Goal: Navigation & Orientation: Find specific page/section

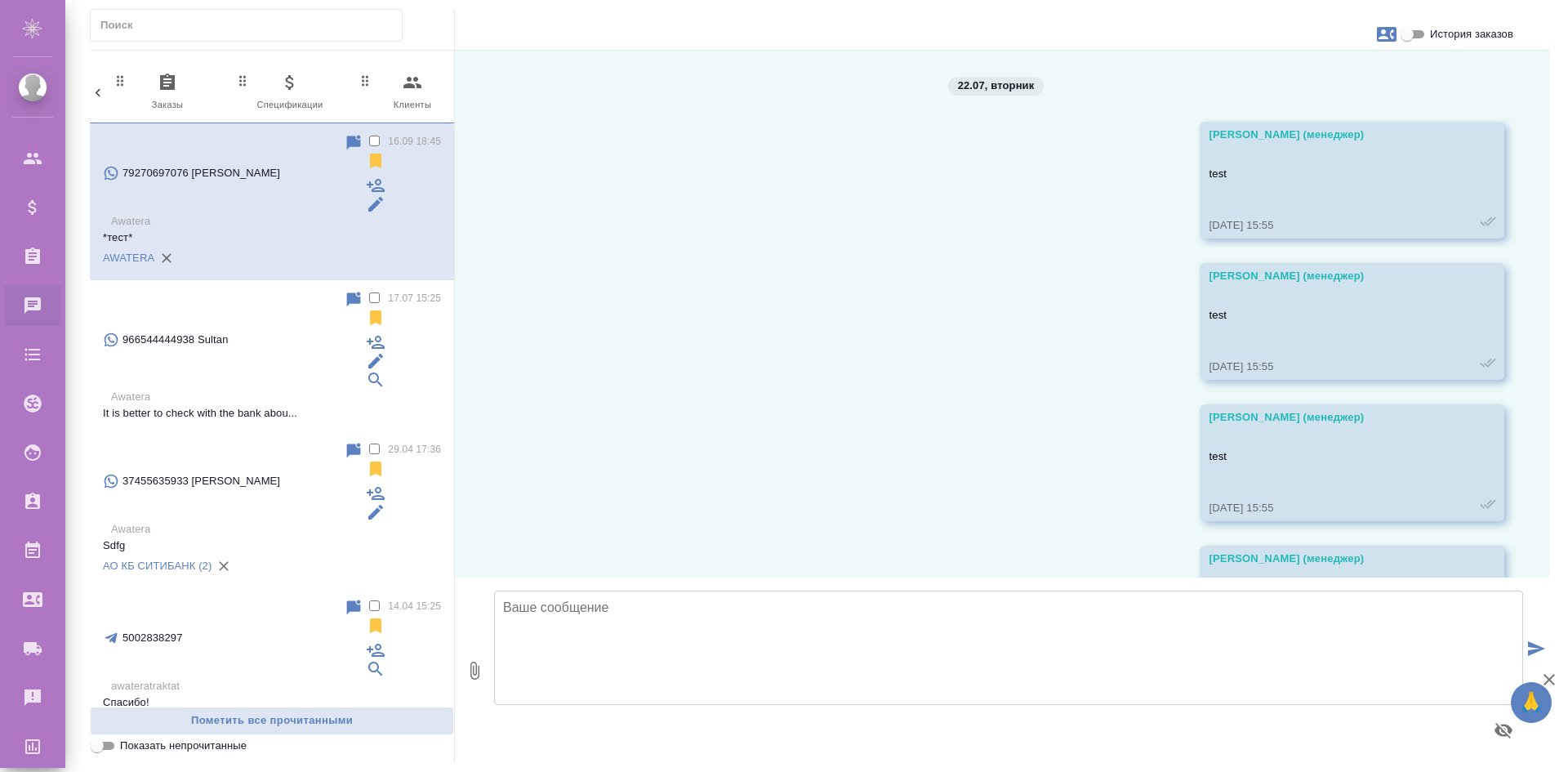
scroll to position [0, 771]
